Goal: Task Accomplishment & Management: Manage account settings

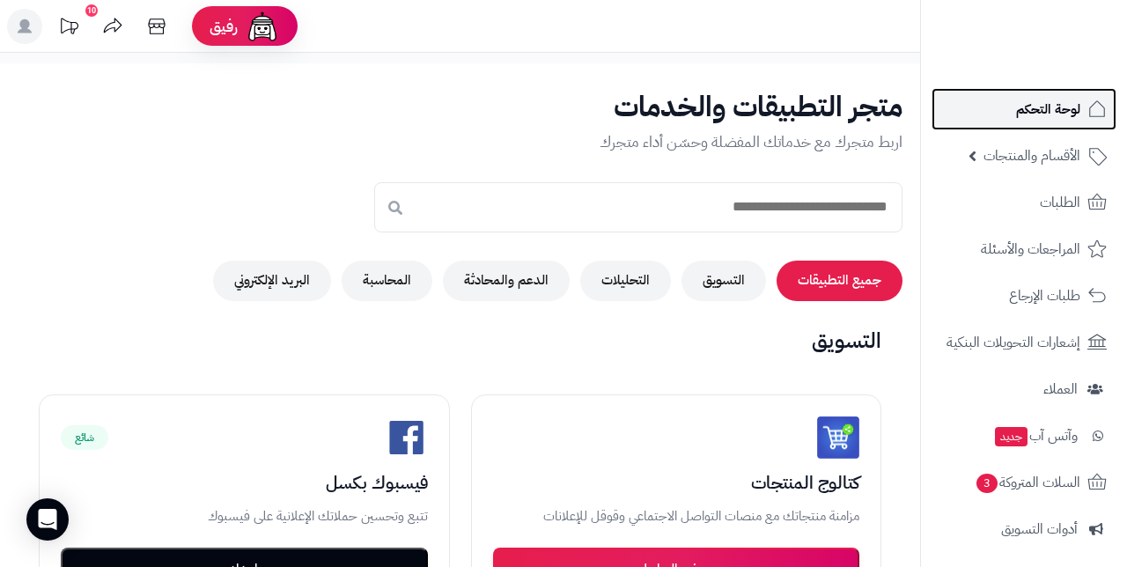
click at [1071, 111] on span "لوحة التحكم" at bounding box center [1048, 109] width 64 height 25
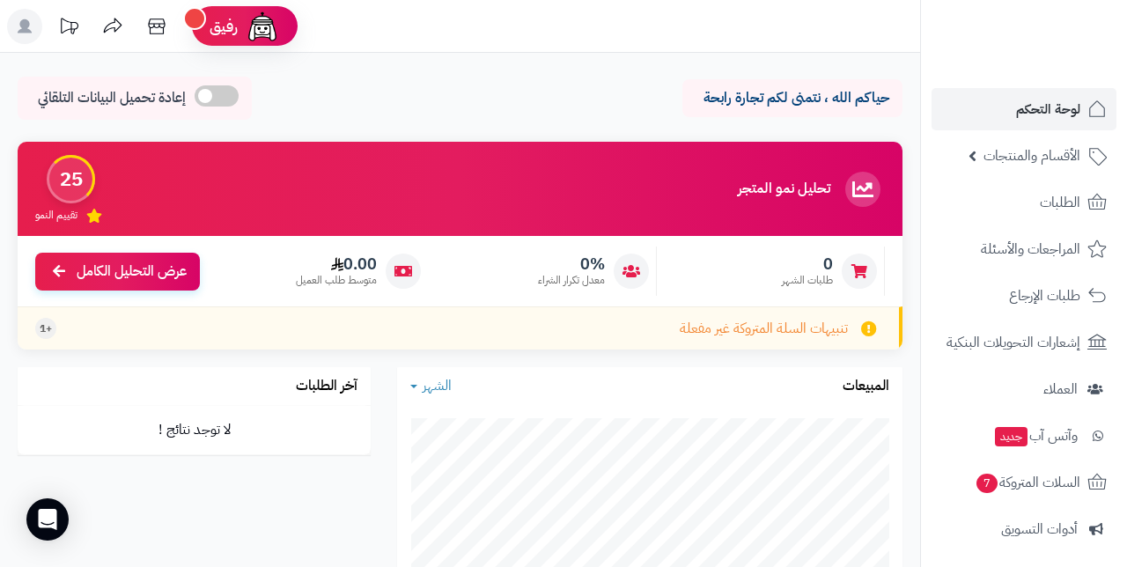
click at [0, 112] on div "حياكم الله ، نتمنى لكم تجارة رابحة إعادة تحميل البيانات التلقائي الرئيسية لوحة …" at bounding box center [460, 103] width 920 height 52
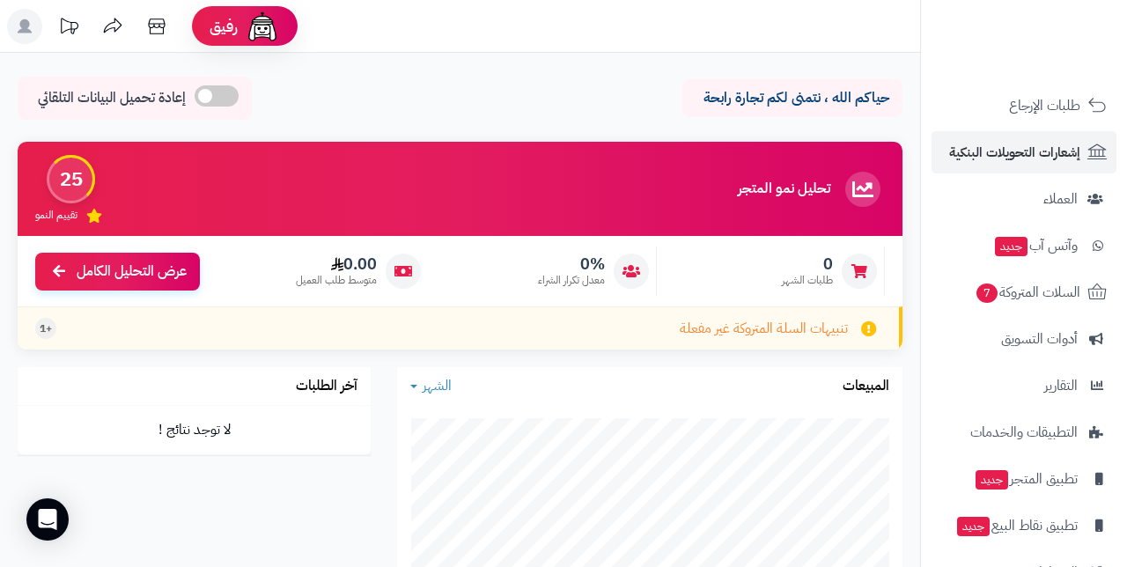
scroll to position [239, 0]
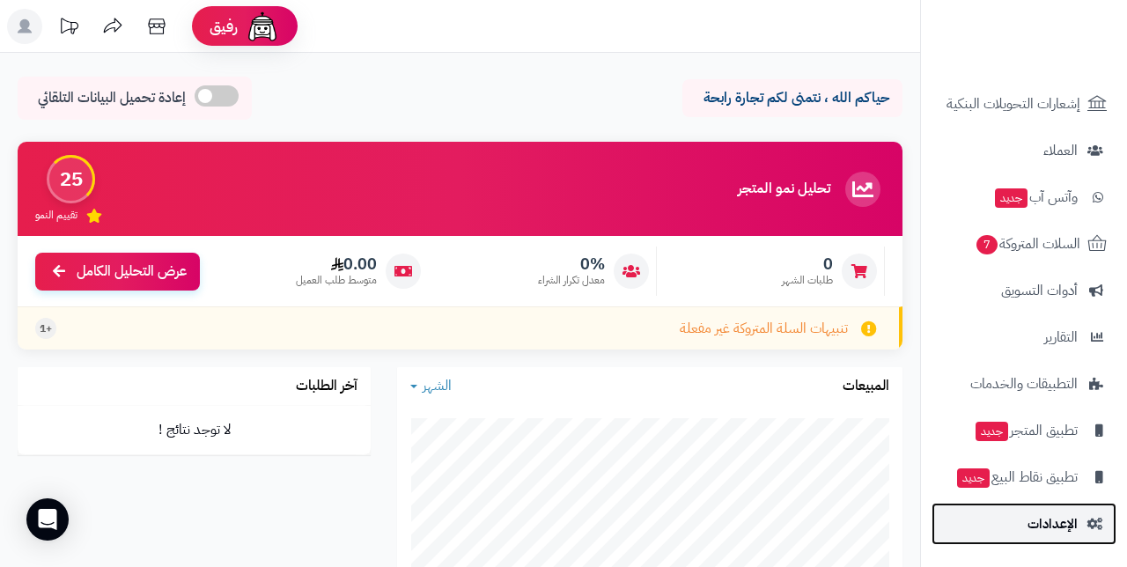
click at [1055, 530] on span "الإعدادات" at bounding box center [1052, 523] width 50 height 25
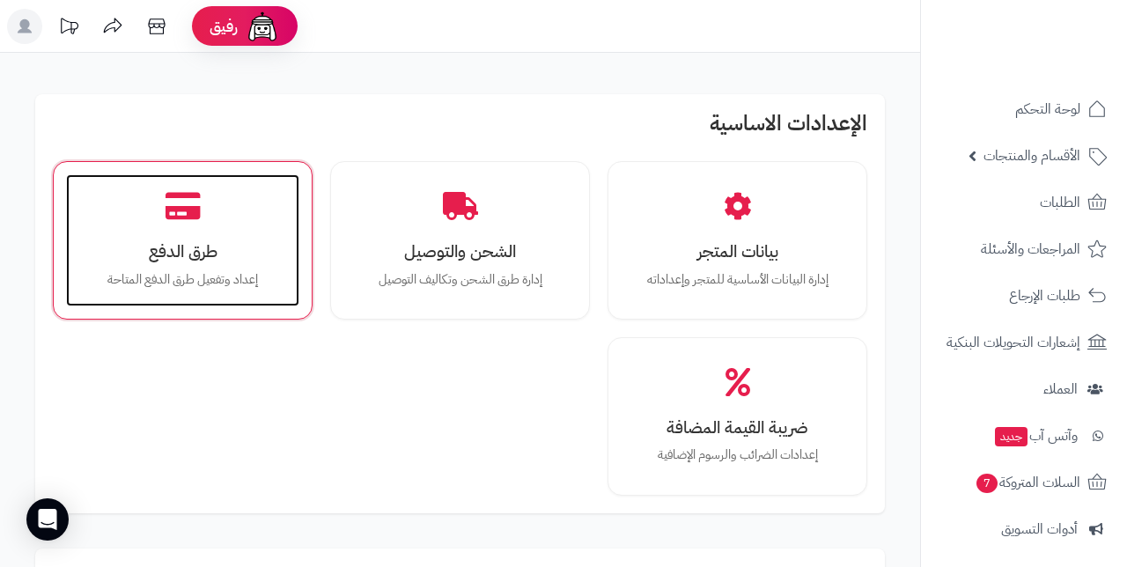
click at [153, 254] on h3 "طرق الدفع" at bounding box center [183, 251] width 198 height 18
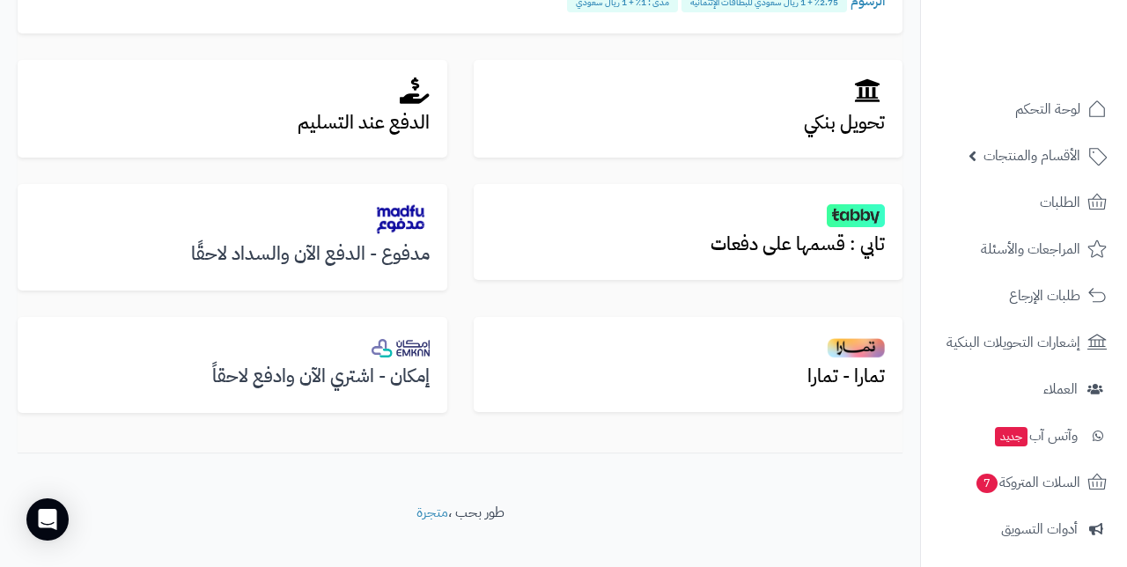
scroll to position [618, 0]
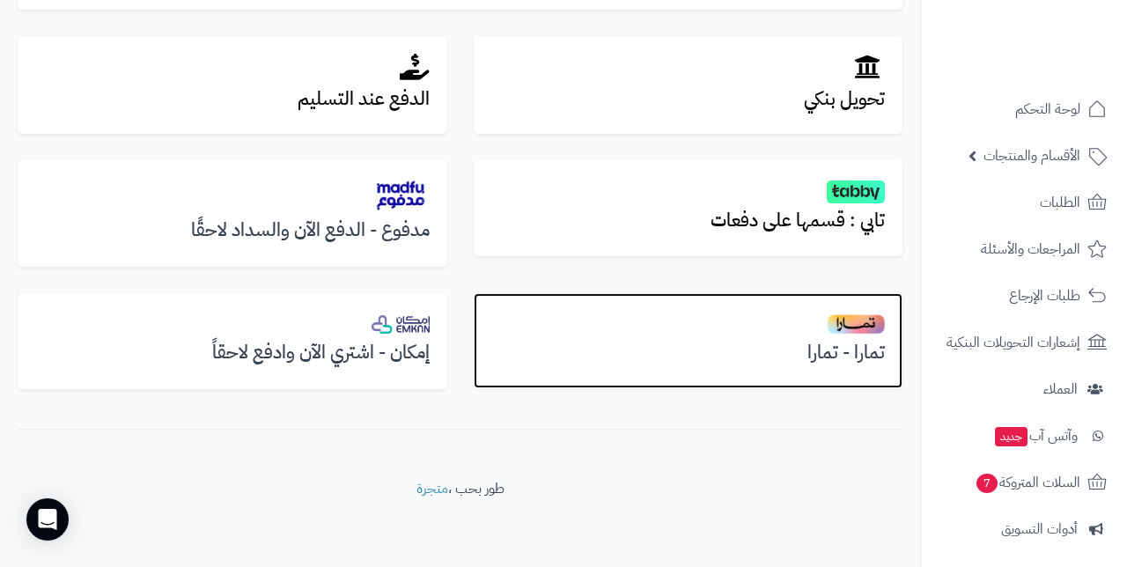
click at [747, 318] on h2 at bounding box center [688, 323] width 394 height 25
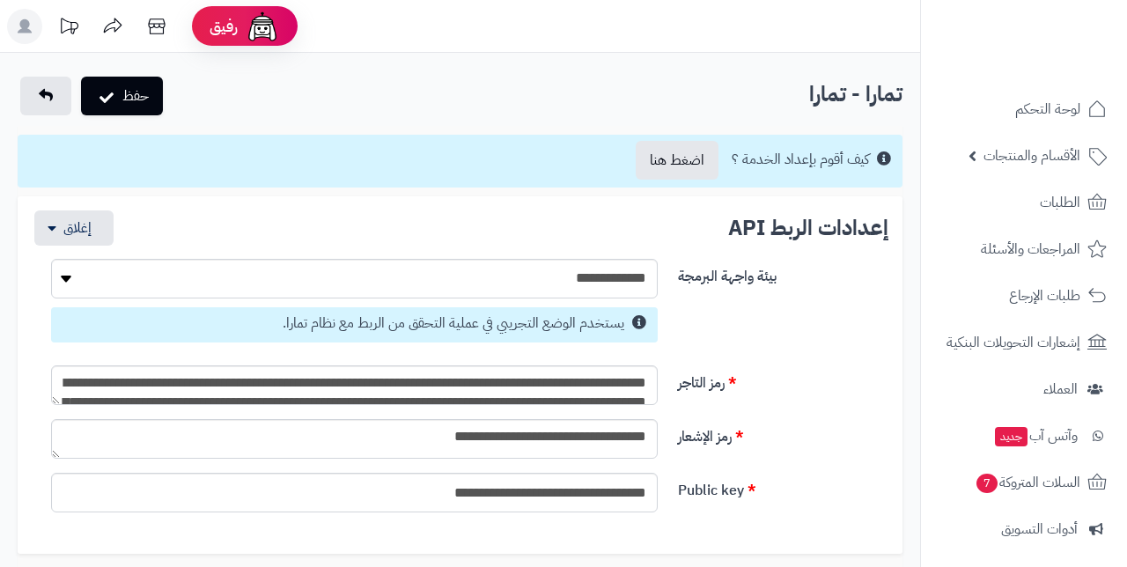
select select
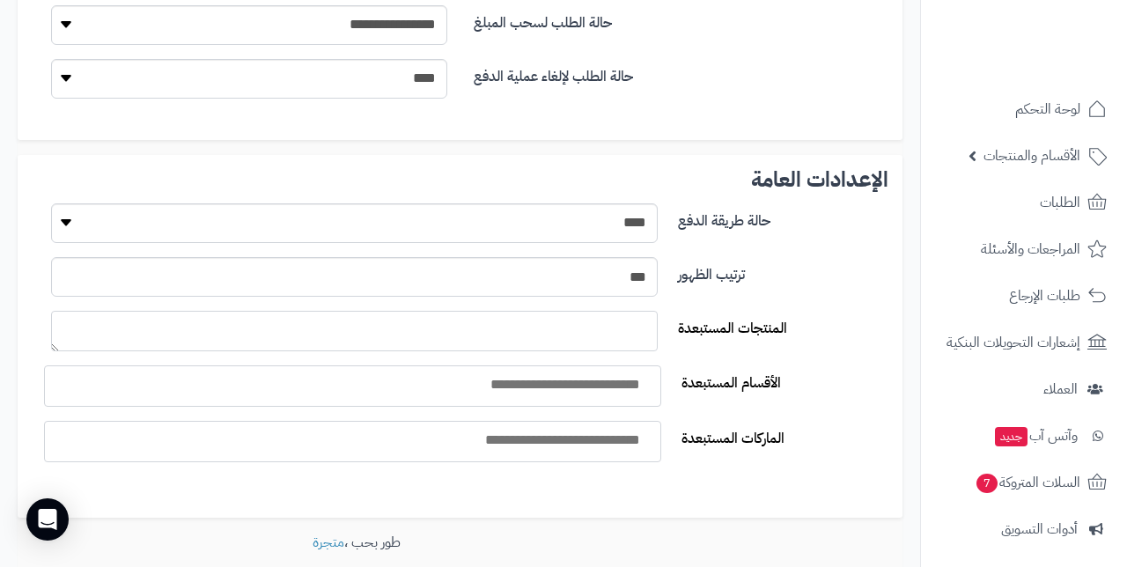
scroll to position [628, 0]
